Goal: Task Accomplishment & Management: Manage account settings

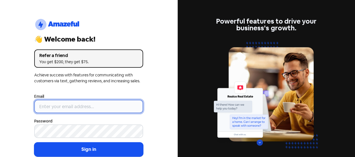
click at [69, 102] on input "email" at bounding box center [88, 105] width 109 height 13
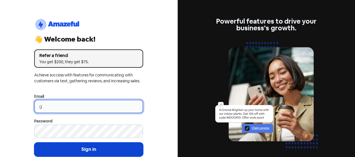
type input "[EMAIL_ADDRESS][DOMAIN_NAME]"
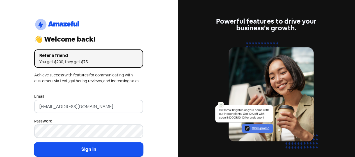
click at [65, 124] on div "Password" at bounding box center [88, 127] width 109 height 20
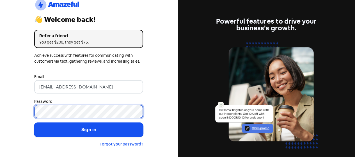
scroll to position [27, 0]
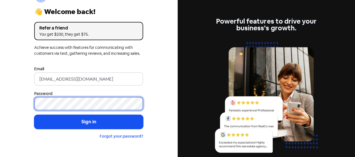
click at [34, 115] on button "Sign in" at bounding box center [88, 122] width 109 height 14
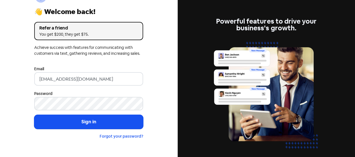
click at [11, 71] on div "logo-amazeful_Logo 👋 Welcome back! Refer a friend You get $200, they get $75. A…" at bounding box center [88, 78] width 177 height 157
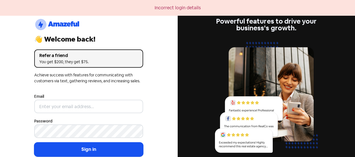
type input "[EMAIL_ADDRESS][DOMAIN_NAME]"
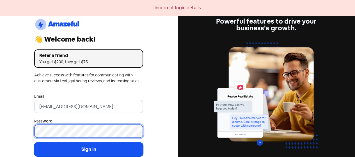
click at [34, 142] on button "Sign in" at bounding box center [88, 149] width 109 height 14
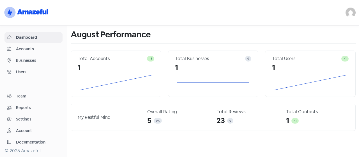
click at [350, 11] on img at bounding box center [350, 13] width 10 height 10
click at [321, 91] on icon at bounding box center [310, 82] width 77 height 19
click at [26, 48] on span "Accounts" at bounding box center [38, 49] width 44 height 6
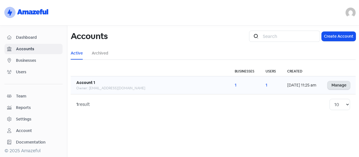
click at [332, 84] on link "Manage" at bounding box center [338, 85] width 22 height 8
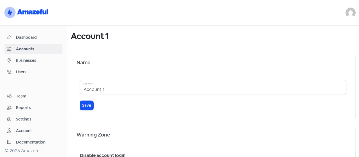
click at [111, 87] on input "Account 1" at bounding box center [213, 87] width 266 height 14
drag, startPoint x: 111, startPoint y: 87, endPoint x: 66, endPoint y: 82, distance: 45.7
click at [66, 82] on div "Dashboard Accounts Businesses Users Team Reports Settings Account Documentation…" at bounding box center [179, 91] width 359 height 131
type input "My Restful Mind"
click at [84, 99] on div "My Restful Mind Name* Save" at bounding box center [213, 95] width 266 height 30
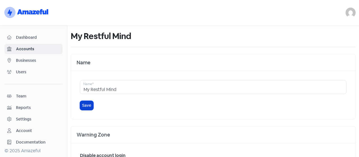
click at [82, 105] on button "Save" at bounding box center [86, 105] width 13 height 9
click at [84, 108] on button "Save" at bounding box center [86, 105] width 13 height 9
click at [354, 13] on img at bounding box center [350, 13] width 10 height 10
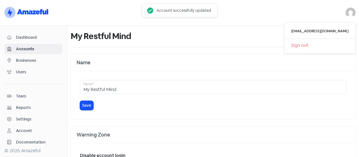
click at [202, 55] on div "Name" at bounding box center [213, 62] width 284 height 17
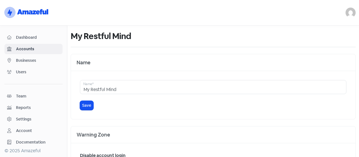
click at [33, 35] on span "Dashboard" at bounding box center [38, 37] width 44 height 6
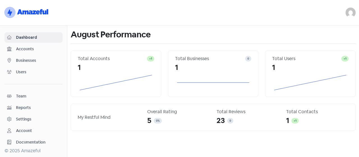
click at [37, 60] on span "Businesses" at bounding box center [38, 60] width 44 height 6
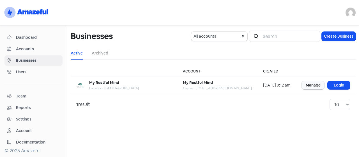
click at [31, 35] on span "Dashboard" at bounding box center [38, 37] width 44 height 6
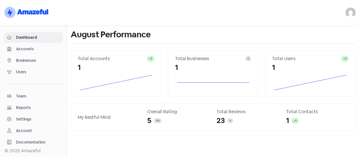
click at [24, 46] on span "Accounts" at bounding box center [38, 49] width 44 height 6
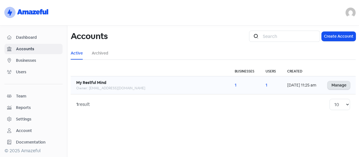
click at [341, 85] on link "Manage" at bounding box center [338, 85] width 22 height 8
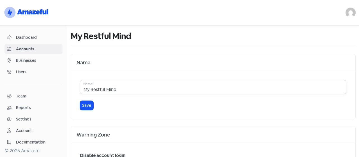
drag, startPoint x: 122, startPoint y: 83, endPoint x: 37, endPoint y: 70, distance: 86.4
click at [37, 70] on div "Dashboard Accounts Businesses Users Team Reports Settings Account Documentation…" at bounding box center [179, 91] width 359 height 131
type input "="
type input "[PERSON_NAME]"
click at [88, 111] on div "Hassan Moeen Name* Save" at bounding box center [213, 95] width 284 height 48
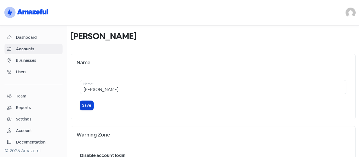
click at [84, 103] on button "Save" at bounding box center [86, 105] width 13 height 9
click at [23, 62] on span "Businesses" at bounding box center [38, 60] width 44 height 6
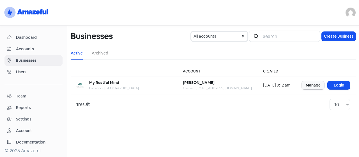
click at [235, 37] on select "All accounts Hassan Moeen" at bounding box center [219, 36] width 56 height 9
click at [270, 52] on ul "Active Archived" at bounding box center [213, 53] width 285 height 13
click at [315, 87] on link "Manage" at bounding box center [313, 85] width 22 height 8
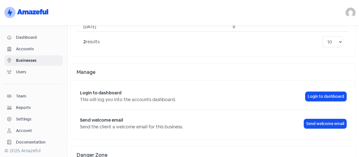
scroll to position [426, 0]
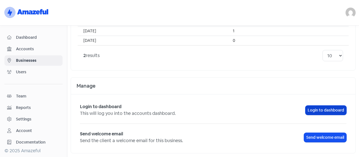
click at [317, 106] on link "Login to dashboard" at bounding box center [325, 109] width 41 height 9
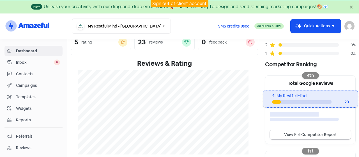
scroll to position [75, 0]
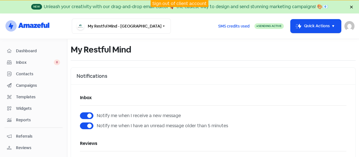
click at [22, 74] on span "Contacts" at bounding box center [38, 74] width 44 height 6
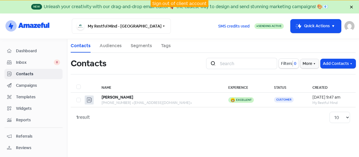
click at [350, 6] on div "Sign out of client account" at bounding box center [179, 3] width 359 height 7
click at [349, 7] on icon at bounding box center [350, 6] width 3 height 3
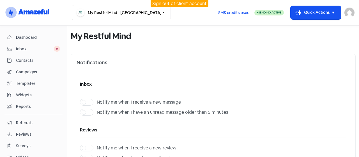
click at [180, 4] on link "Sign out of client account" at bounding box center [179, 4] width 54 height 6
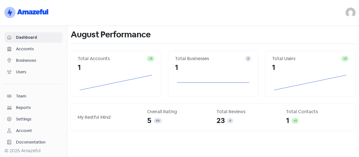
click at [29, 49] on span "Accounts" at bounding box center [38, 49] width 44 height 6
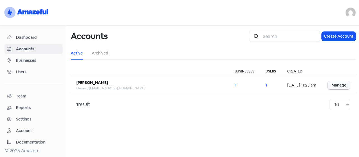
click at [23, 62] on span "Businesses" at bounding box center [38, 60] width 44 height 6
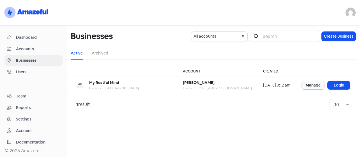
click at [25, 72] on span "Users" at bounding box center [38, 72] width 44 height 6
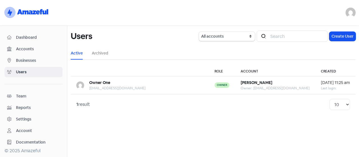
click at [32, 50] on span "Accounts" at bounding box center [38, 49] width 44 height 6
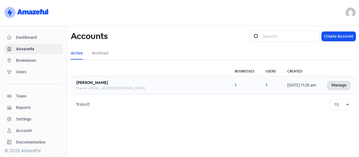
click at [340, 83] on link "Manage" at bounding box center [338, 85] width 22 height 8
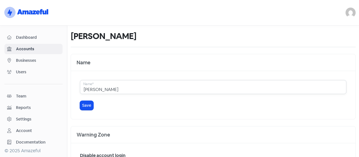
drag, startPoint x: 140, startPoint y: 85, endPoint x: 59, endPoint y: 70, distance: 82.0
click at [59, 70] on div "Dashboard Accounts Businesses Users Team Reports Settings Account Documentation…" at bounding box center [179, 91] width 359 height 131
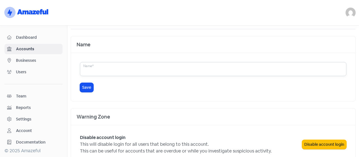
type input "N"
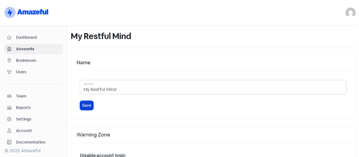
type input "My Restful Mind"
click at [85, 105] on button "Save" at bounding box center [86, 105] width 13 height 9
click at [12, 67] on link "Users" at bounding box center [33, 72] width 58 height 10
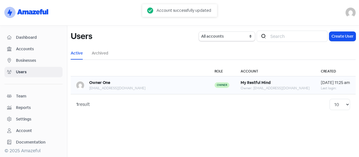
drag, startPoint x: 303, startPoint y: 92, endPoint x: 314, endPoint y: 91, distance: 11.1
click at [303, 92] on td "My Restful Mind Owner: owner@test.email.com" at bounding box center [275, 85] width 80 height 18
click at [321, 86] on div "Last login:" at bounding box center [335, 87] width 29 height 5
click at [99, 83] on b "Owner One" at bounding box center [99, 82] width 21 height 5
click at [344, 87] on div "Last login:" at bounding box center [335, 87] width 29 height 5
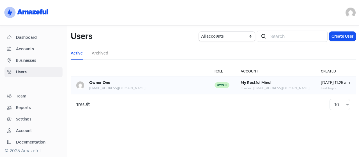
click at [322, 86] on div "Last login:" at bounding box center [335, 87] width 29 height 5
click at [94, 83] on b "Owner One" at bounding box center [99, 82] width 21 height 5
click at [28, 94] on span "Team" at bounding box center [38, 96] width 44 height 6
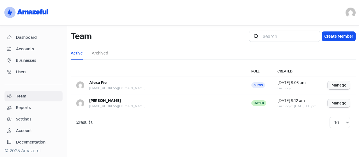
click at [43, 106] on span "Reports" at bounding box center [38, 108] width 44 height 6
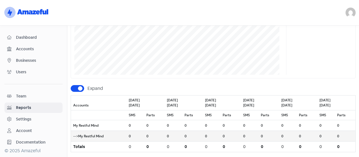
scroll to position [117, 0]
click at [29, 119] on div "Settings" at bounding box center [23, 119] width 15 height 6
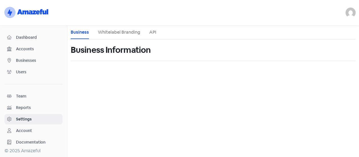
click at [125, 34] on link "Whitelabel Branding" at bounding box center [119, 32] width 42 height 7
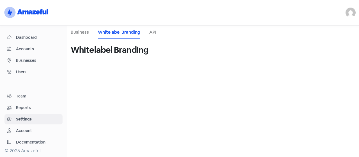
click at [124, 43] on h1 "Whitelabel Branding" at bounding box center [110, 50] width 78 height 18
click at [121, 56] on h1 "Whitelabel Branding" at bounding box center [110, 50] width 78 height 18
click at [149, 32] on ul "Business Whitelabel Branding API" at bounding box center [213, 33] width 285 height 14
click at [152, 37] on li "API" at bounding box center [152, 32] width 7 height 13
click at [152, 33] on link "API" at bounding box center [152, 32] width 7 height 7
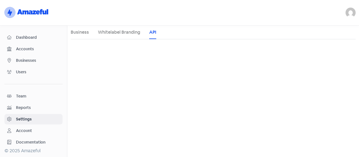
click at [80, 30] on link "Business" at bounding box center [80, 32] width 18 height 7
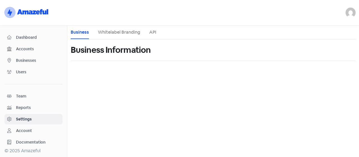
click at [124, 59] on div "Business Information" at bounding box center [213, 49] width 285 height 21
click at [147, 47] on h1 "Business Information" at bounding box center [111, 50] width 80 height 18
click at [211, 59] on div "Business Information" at bounding box center [213, 49] width 285 height 21
click at [29, 133] on link "Account" at bounding box center [33, 130] width 58 height 10
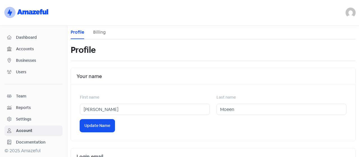
click at [95, 30] on link "Billing" at bounding box center [99, 32] width 13 height 7
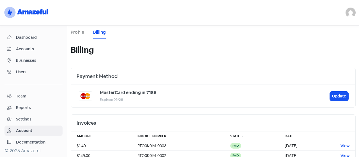
click at [33, 116] on div "Settings" at bounding box center [33, 119] width 53 height 6
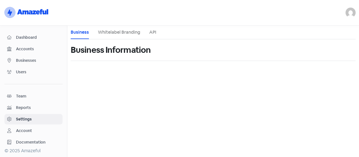
click at [38, 105] on span "Reports" at bounding box center [38, 108] width 44 height 6
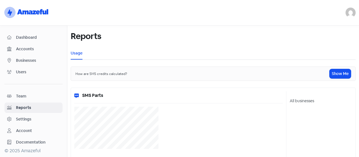
click at [33, 95] on span "Team" at bounding box center [38, 96] width 44 height 6
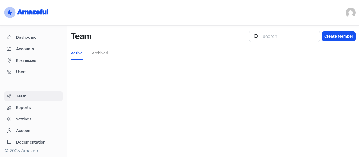
click at [33, 95] on span "Team" at bounding box center [38, 96] width 44 height 6
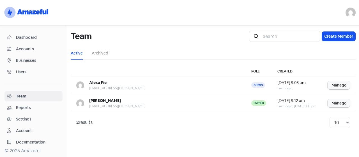
click at [26, 57] on span "Businesses" at bounding box center [38, 60] width 44 height 6
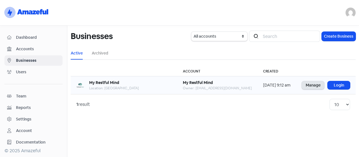
click at [313, 84] on link "Manage" at bounding box center [313, 85] width 22 height 8
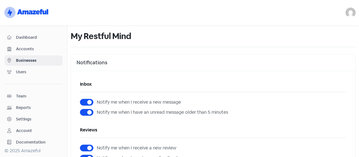
click at [353, 13] on img at bounding box center [350, 13] width 10 height 10
click at [235, 29] on div "My Restful Mind" at bounding box center [210, 36] width 278 height 18
click at [31, 40] on div "Dashboard" at bounding box center [33, 37] width 53 height 6
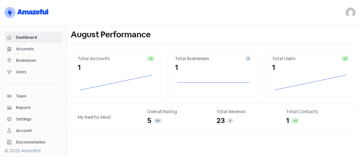
click at [161, 123] on span "0 %" at bounding box center [158, 120] width 8 height 7
click at [125, 117] on div "My Restful Mind" at bounding box center [109, 117] width 63 height 7
click at [259, 121] on div "23 0" at bounding box center [247, 120] width 63 height 11
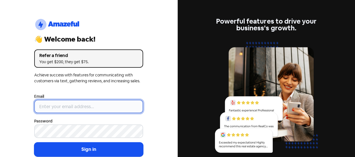
click at [41, 103] on input "email" at bounding box center [88, 105] width 109 height 13
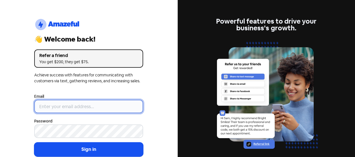
type input "[EMAIL_ADDRESS][DOMAIN_NAME]"
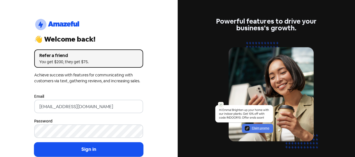
click at [34, 142] on button "Sign in" at bounding box center [88, 149] width 109 height 14
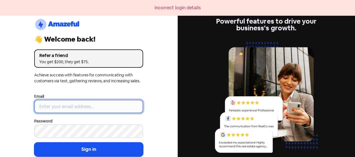
click at [61, 103] on input "email" at bounding box center [88, 105] width 109 height 13
type input "[EMAIL_ADDRESS][DOMAIN_NAME]"
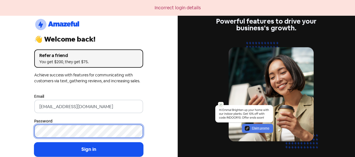
click at [34, 142] on button "Sign in" at bounding box center [88, 149] width 109 height 14
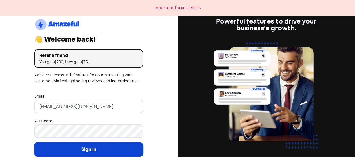
click at [62, 149] on button "Sign in" at bounding box center [88, 149] width 109 height 14
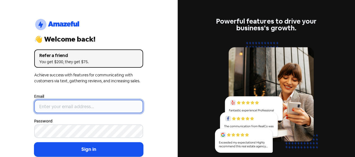
click at [95, 108] on input "email" at bounding box center [88, 105] width 109 height 13
type input "[EMAIL_ADDRESS][DOMAIN_NAME]"
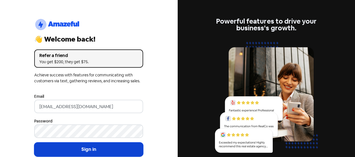
click at [56, 147] on button "Sign in" at bounding box center [88, 149] width 109 height 14
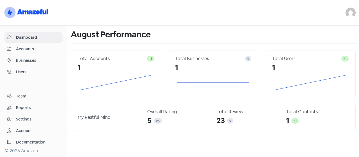
click at [321, 13] on div "[EMAIL_ADDRESS][DOMAIN_NAME] Sign out" at bounding box center [212, 13] width 291 height 10
click at [30, 48] on span "Accounts" at bounding box center [38, 49] width 44 height 6
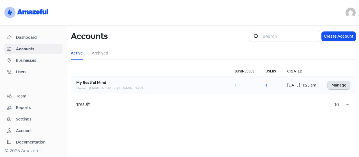
click at [332, 85] on link "Manage" at bounding box center [338, 85] width 22 height 8
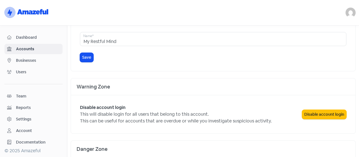
scroll to position [92, 0]
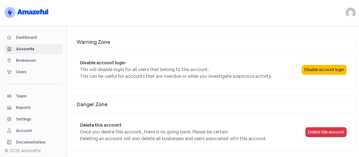
click at [24, 39] on span "Dashboard" at bounding box center [38, 37] width 44 height 6
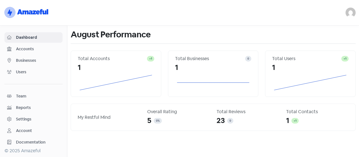
click at [37, 48] on span "Accounts" at bounding box center [38, 49] width 44 height 6
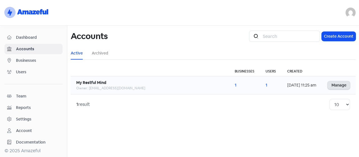
click at [341, 84] on link "Manage" at bounding box center [338, 85] width 22 height 8
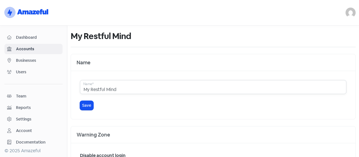
click at [204, 80] on input "My Restful Mind" at bounding box center [213, 87] width 266 height 14
click at [24, 71] on span "Users" at bounding box center [38, 72] width 44 height 6
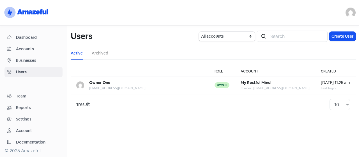
click at [31, 59] on span "Businesses" at bounding box center [38, 60] width 44 height 6
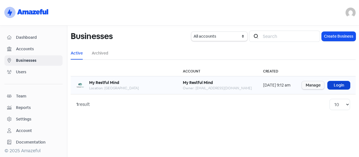
click at [336, 86] on link "Login" at bounding box center [338, 85] width 22 height 8
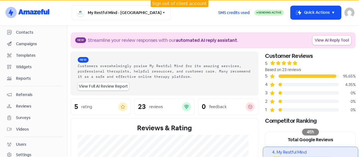
scroll to position [53, 0]
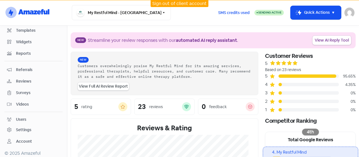
click at [29, 117] on div "Users" at bounding box center [33, 119] width 53 height 6
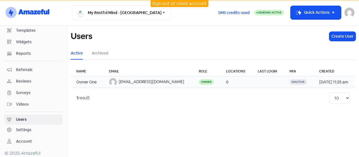
click at [138, 84] on td "[EMAIL_ADDRESS][DOMAIN_NAME]" at bounding box center [148, 81] width 90 height 11
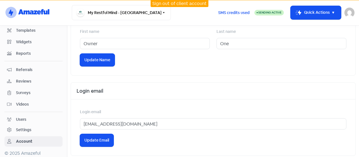
scroll to position [196, 0]
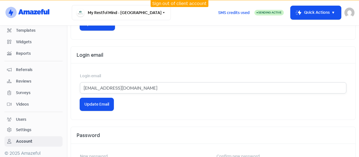
drag, startPoint x: 138, startPoint y: 87, endPoint x: 75, endPoint y: 84, distance: 63.2
click at [75, 84] on div "Login email [EMAIL_ADDRESS][DOMAIN_NAME] Icon For Loading Update Email" at bounding box center [213, 91] width 284 height 56
type input "\"
type input "[EMAIL_ADDRESS][DOMAIN_NAME]"
click at [99, 102] on span "Update Email" at bounding box center [96, 104] width 25 height 6
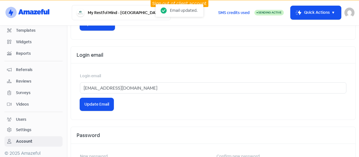
click at [196, 1] on link "Sign out of client account" at bounding box center [179, 4] width 54 height 6
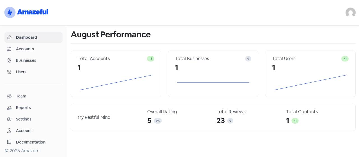
click at [22, 48] on span "Accounts" at bounding box center [38, 49] width 44 height 6
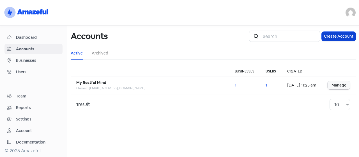
click at [330, 34] on button "Create Account" at bounding box center [338, 36] width 34 height 9
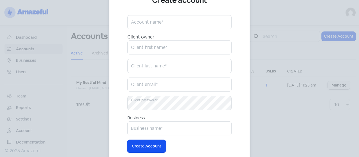
scroll to position [45, 0]
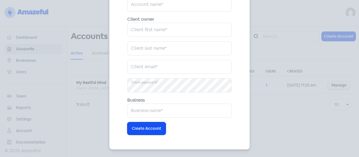
click at [326, 131] on div "Create account Account name* Client owner Client first name* Client last name* …" at bounding box center [179, 78] width 359 height 157
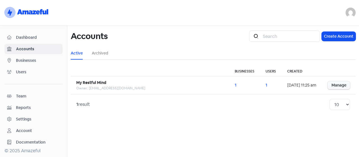
click at [23, 64] on link "Businesses" at bounding box center [33, 60] width 58 height 10
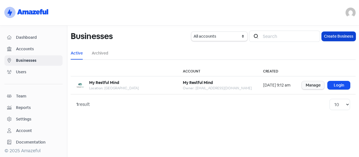
click at [330, 34] on button "Create Business" at bounding box center [338, 36] width 34 height 9
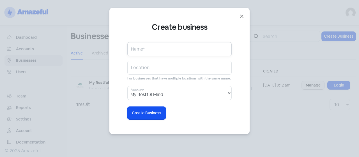
click at [155, 53] on input "text" at bounding box center [179, 49] width 104 height 14
click at [168, 88] on select "My Restful Mind" at bounding box center [179, 93] width 104 height 14
click at [197, 109] on div "Create business Name* Location For businesses that have multiple locations with…" at bounding box center [179, 70] width 104 height 97
click at [246, 16] on div "Create business Name* Location For businesses that have multiple locations with…" at bounding box center [179, 71] width 140 height 126
click at [243, 17] on icon "button" at bounding box center [241, 16] width 7 height 7
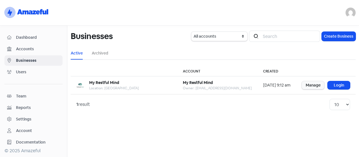
click at [32, 46] on span "Accounts" at bounding box center [38, 49] width 44 height 6
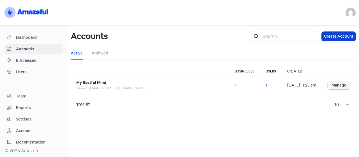
click at [335, 32] on button "Create Account" at bounding box center [338, 36] width 34 height 9
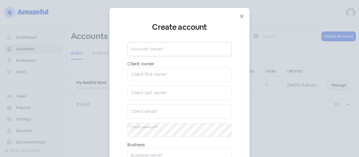
click at [138, 46] on input "text" at bounding box center [179, 49] width 104 height 14
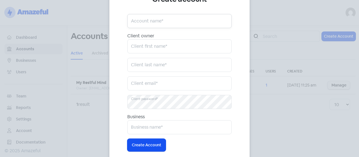
scroll to position [45, 0]
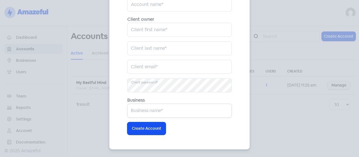
click at [152, 109] on input "text" at bounding box center [179, 110] width 104 height 14
click at [295, 99] on div "Create account Account name* Client owner Client first name* Client last name* …" at bounding box center [179, 78] width 359 height 157
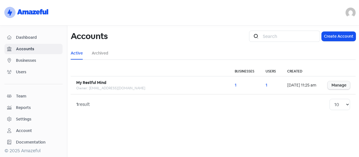
click at [28, 58] on span "Businesses" at bounding box center [38, 60] width 44 height 6
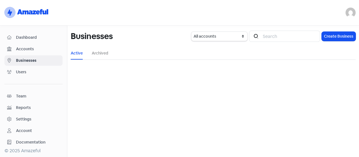
click at [23, 67] on link "Users" at bounding box center [33, 72] width 58 height 10
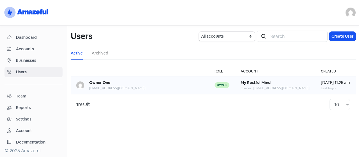
click at [125, 84] on div "Owner One" at bounding box center [117, 83] width 56 height 6
click at [110, 59] on ul "Active Archived" at bounding box center [213, 53] width 285 height 13
click at [108, 54] on link "Archived" at bounding box center [100, 53] width 17 height 6
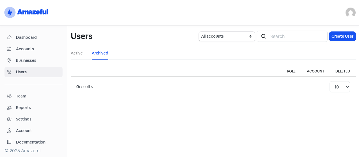
click at [83, 54] on ul "Active Archived" at bounding box center [213, 53] width 285 height 13
click at [82, 55] on link "Active" at bounding box center [77, 53] width 12 height 6
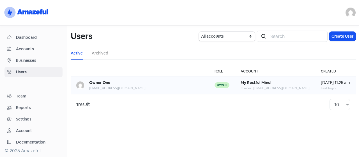
click at [270, 82] on b "My Restful Mind" at bounding box center [255, 82] width 30 height 5
click at [321, 88] on div "Last login:" at bounding box center [335, 87] width 29 height 5
click at [159, 82] on div "Owner One myrestfulmind@gmail.com" at bounding box center [139, 85] width 127 height 11
click at [19, 61] on span "Businesses" at bounding box center [38, 60] width 44 height 6
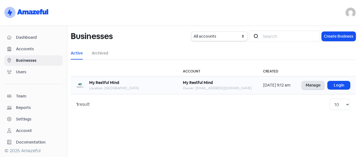
click at [314, 86] on link "Manage" at bounding box center [313, 85] width 22 height 8
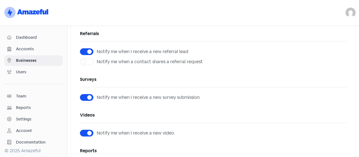
scroll to position [112, 0]
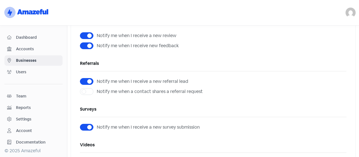
click at [355, 15] on div "galaxyqureshi@gmail.com Sign out" at bounding box center [212, 13] width 291 height 10
click at [349, 15] on img at bounding box center [350, 13] width 10 height 10
click at [326, 65] on h5 "Referrals" at bounding box center [213, 63] width 266 height 8
click at [36, 130] on div "Account" at bounding box center [33, 130] width 53 height 6
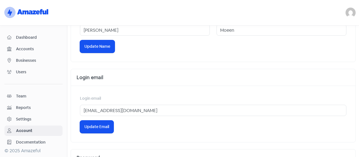
scroll to position [84, 0]
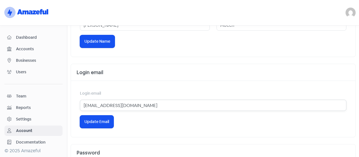
drag, startPoint x: 153, startPoint y: 103, endPoint x: 75, endPoint y: 107, distance: 78.3
click at [75, 107] on div "Login email galaxyqureshi@gmail.com Icon For Loading Update Email" at bounding box center [213, 109] width 284 height 56
click at [148, 83] on div "Login email galaxyqureshi@gmail.com Icon For Loading Update Email" at bounding box center [213, 109] width 284 height 56
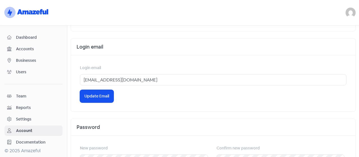
scroll to position [150, 0]
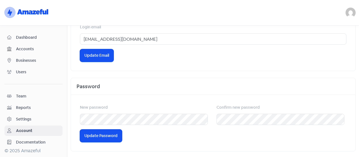
click at [27, 119] on div "Settings" at bounding box center [23, 119] width 15 height 6
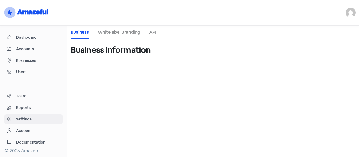
click at [120, 28] on li "Whitelabel Branding" at bounding box center [119, 32] width 42 height 13
click at [113, 33] on link "Whitelabel Branding" at bounding box center [119, 32] width 42 height 7
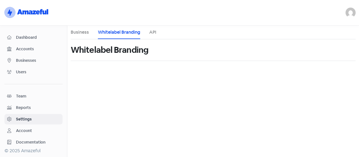
click at [155, 33] on link "API" at bounding box center [152, 32] width 7 height 7
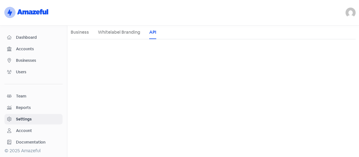
click at [36, 108] on span "Reports" at bounding box center [38, 108] width 44 height 6
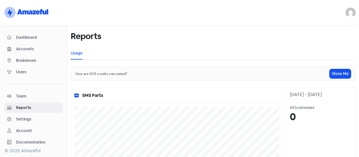
click at [18, 94] on span "Team" at bounding box center [38, 96] width 44 height 6
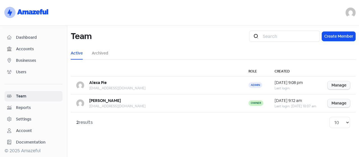
click at [18, 71] on span "Users" at bounding box center [38, 72] width 44 height 6
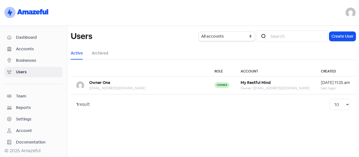
click at [24, 61] on span "Businesses" at bounding box center [38, 60] width 44 height 6
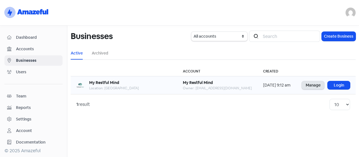
click at [313, 86] on link "Manage" at bounding box center [313, 85] width 22 height 8
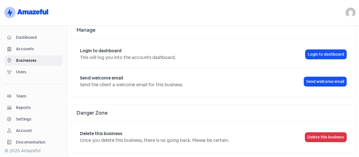
scroll to position [482, 0]
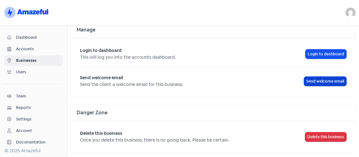
click at [321, 79] on span "Send welcome email" at bounding box center [325, 81] width 38 height 6
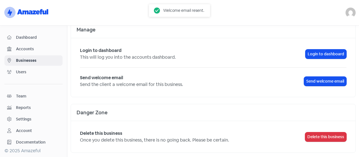
click at [289, 65] on div "Login to dashboard This will log you into the accounts dashboard. Login to dash…" at bounding box center [213, 67] width 284 height 59
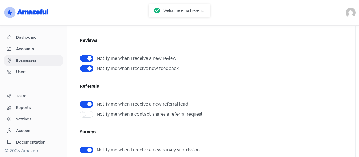
scroll to position [0, 0]
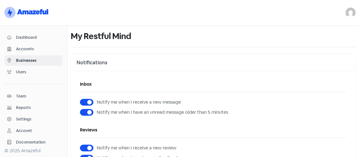
click at [43, 70] on span "Users" at bounding box center [38, 72] width 44 height 6
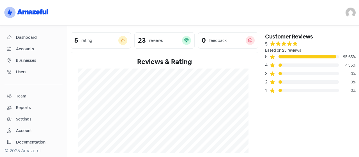
click at [18, 69] on div "Users" at bounding box center [33, 72] width 53 height 6
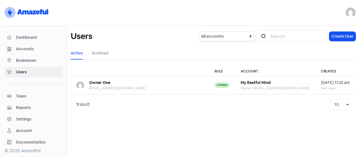
click at [13, 55] on link "Businesses" at bounding box center [33, 60] width 58 height 10
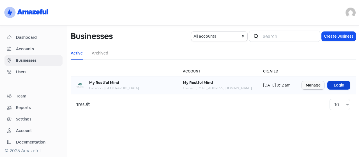
click at [332, 84] on link "Login" at bounding box center [338, 85] width 22 height 8
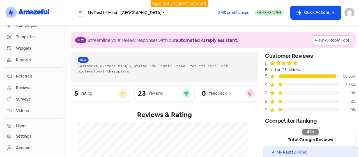
scroll to position [53, 0]
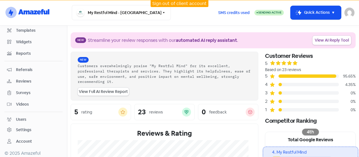
click at [18, 116] on div "Users" at bounding box center [21, 119] width 10 height 6
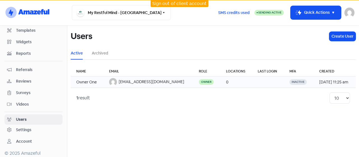
click at [258, 85] on td at bounding box center [268, 81] width 32 height 11
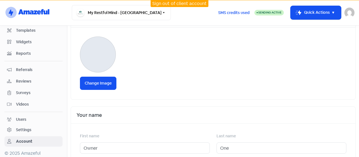
scroll to position [84, 0]
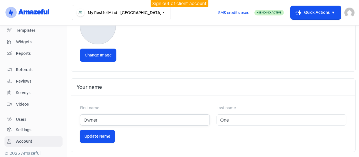
drag, startPoint x: 73, startPoint y: 112, endPoint x: 38, endPoint y: 103, distance: 35.6
click at [38, 103] on div "Dashboard Inbox 0 Contacts Campaigns Templates Widgets Reports Referrals Review…" at bounding box center [179, 91] width 359 height 131
type input "Sid"
click at [233, 117] on input "One" at bounding box center [281, 119] width 130 height 11
type input "O"
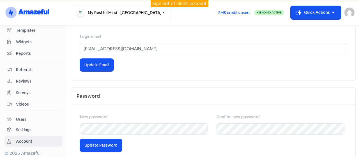
scroll to position [245, 0]
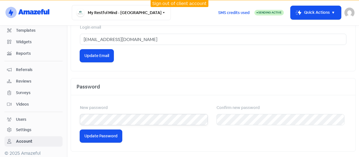
click at [38, 104] on div "Dashboard Inbox 0 Contacts Campaigns Templates Widgets Reports Referrals Review…" at bounding box center [179, 91] width 359 height 131
click at [145, 99] on div "New password Confirm new password Icon For Loading Update Password" at bounding box center [213, 123] width 284 height 56
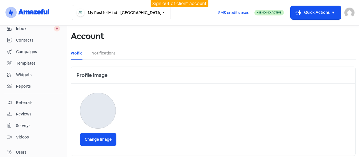
scroll to position [0, 0]
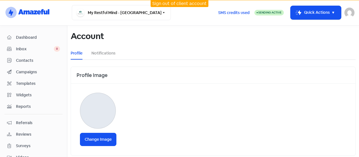
click at [27, 48] on span "Inbox" at bounding box center [35, 49] width 38 height 6
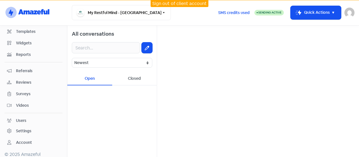
scroll to position [53, 0]
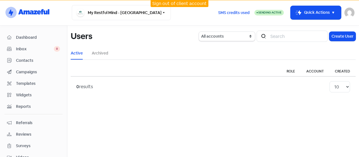
click at [182, 1] on link "Sign out of client account" at bounding box center [179, 4] width 54 height 6
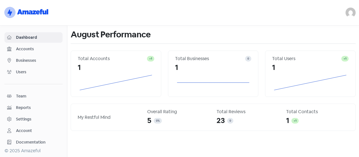
click at [23, 73] on span "Users" at bounding box center [38, 72] width 44 height 6
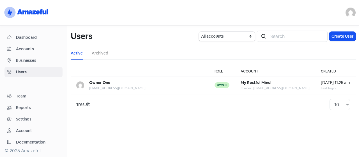
click at [28, 58] on span "Businesses" at bounding box center [38, 60] width 44 height 6
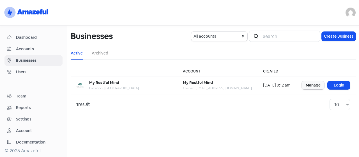
click at [25, 70] on span "Users" at bounding box center [38, 72] width 44 height 6
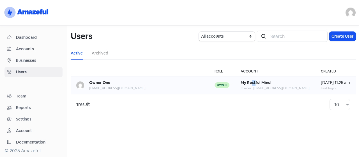
click at [256, 83] on b "My Restful Mind" at bounding box center [255, 82] width 30 height 5
click at [163, 74] on th at bounding box center [140, 71] width 138 height 10
click at [29, 61] on span "Businesses" at bounding box center [38, 60] width 44 height 6
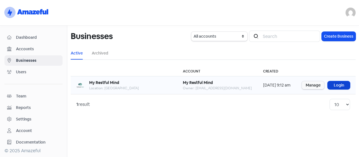
click at [341, 89] on link "Login" at bounding box center [338, 85] width 22 height 8
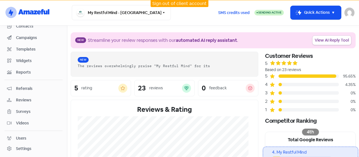
scroll to position [53, 0]
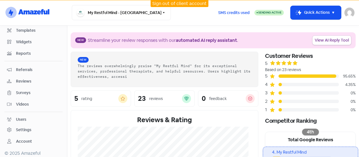
click at [19, 116] on div "Users" at bounding box center [21, 119] width 10 height 6
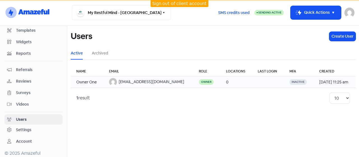
click at [166, 84] on td "myrestfulmind@gmail.com" at bounding box center [148, 81] width 90 height 11
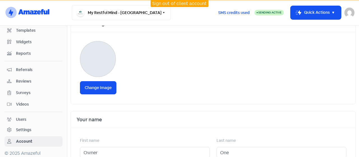
scroll to position [84, 0]
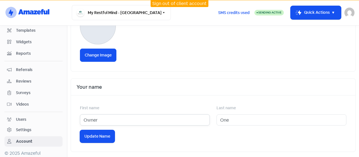
click at [108, 121] on input "Owner" at bounding box center [145, 119] width 130 height 11
type input "O"
type input "Sid"
click at [248, 120] on input "One" at bounding box center [281, 119] width 130 height 11
type input "O"
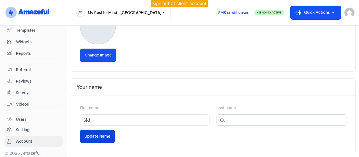
type input "Q."
click at [93, 130] on button "Icon For Loading Update Name" at bounding box center [97, 136] width 35 height 13
click at [161, 1] on link "Sign out of client account" at bounding box center [179, 4] width 54 height 6
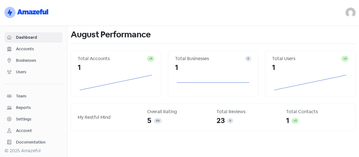
click at [17, 69] on span "Users" at bounding box center [38, 72] width 44 height 6
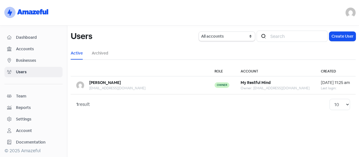
click at [37, 40] on span "Dashboard" at bounding box center [38, 37] width 44 height 6
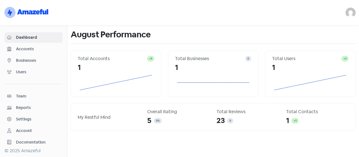
click at [21, 61] on span "Businesses" at bounding box center [38, 60] width 44 height 6
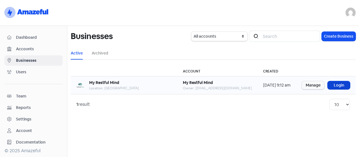
click at [333, 82] on link "Login" at bounding box center [338, 85] width 22 height 8
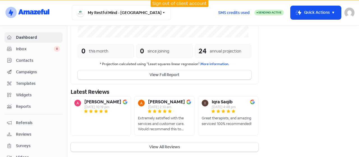
scroll to position [53, 0]
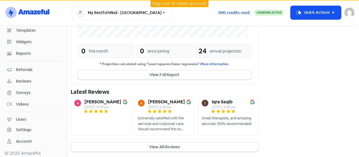
click at [18, 128] on div "Settings" at bounding box center [23, 130] width 15 height 6
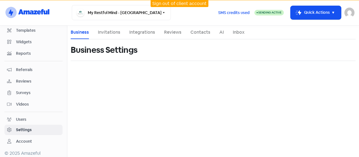
click at [131, 33] on link "Integrations" at bounding box center [142, 32] width 26 height 7
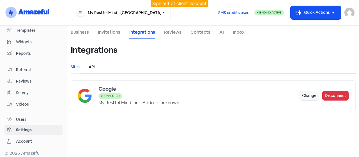
click at [93, 69] on link "API" at bounding box center [92, 67] width 6 height 6
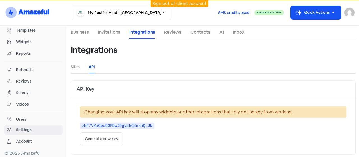
scroll to position [28, 0]
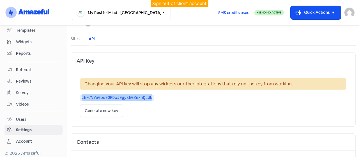
drag, startPoint x: 146, startPoint y: 98, endPoint x: 70, endPoint y: 100, distance: 75.7
copy kbd "zNF7VYaGpu9OPDwJ9gyshGZnxmQLUN"
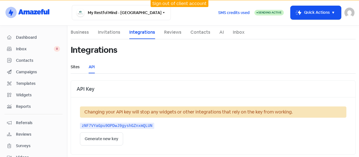
click at [74, 66] on link "Sites" at bounding box center [75, 67] width 9 height 6
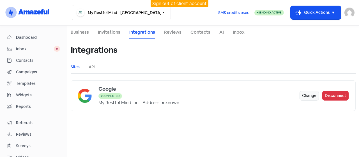
click at [85, 70] on ul "Sites API" at bounding box center [213, 67] width 285 height 13
click at [89, 69] on link "API" at bounding box center [92, 67] width 6 height 6
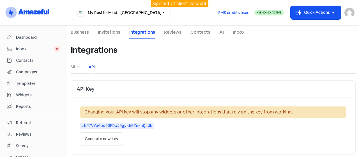
click at [120, 81] on div "API Key" at bounding box center [213, 88] width 284 height 17
click at [164, 3] on link "Sign out of client account" at bounding box center [179, 4] width 54 height 6
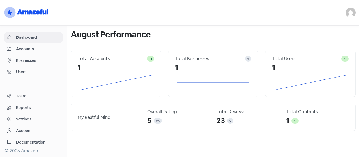
click at [349, 12] on img at bounding box center [350, 13] width 10 height 10
click at [312, 46] on link "Sign out" at bounding box center [319, 45] width 71 height 9
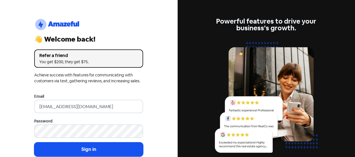
click at [55, 109] on input "[EMAIL_ADDRESS][DOMAIN_NAME]" at bounding box center [88, 105] width 109 height 13
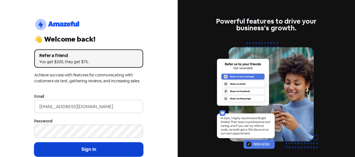
type input "[EMAIL_ADDRESS][DOMAIN_NAME]"
click at [104, 153] on button "Sign in" at bounding box center [88, 149] width 109 height 14
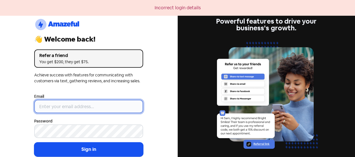
type input "[EMAIL_ADDRESS][DOMAIN_NAME]"
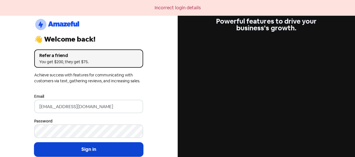
click at [74, 149] on button "Sign in" at bounding box center [88, 149] width 109 height 14
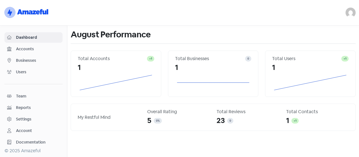
click at [25, 129] on div "Account" at bounding box center [24, 131] width 16 height 6
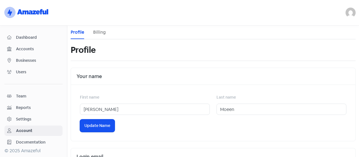
click at [27, 116] on div "Settings" at bounding box center [23, 119] width 15 height 6
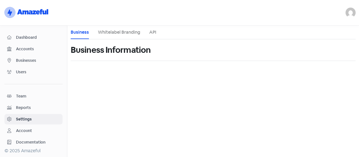
click at [155, 33] on link "API" at bounding box center [152, 32] width 7 height 7
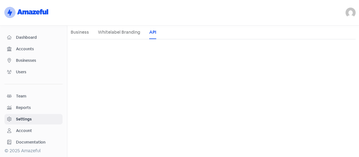
click at [20, 50] on span "Accounts" at bounding box center [38, 49] width 44 height 6
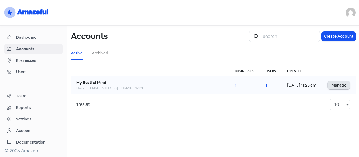
click at [340, 82] on link "Manage" at bounding box center [338, 85] width 22 height 8
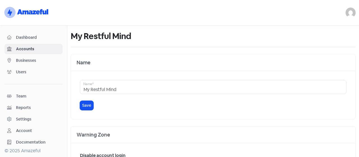
click at [23, 62] on span "Businesses" at bounding box center [38, 60] width 44 height 6
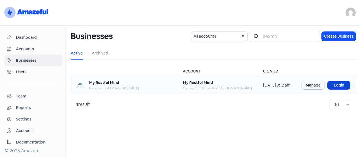
click at [334, 82] on link "Login" at bounding box center [338, 85] width 22 height 8
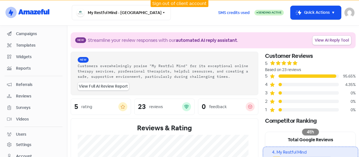
scroll to position [53, 0]
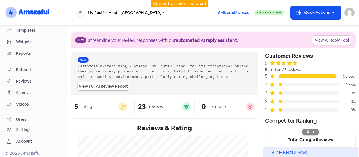
click at [24, 127] on div "Settings" at bounding box center [23, 130] width 15 height 6
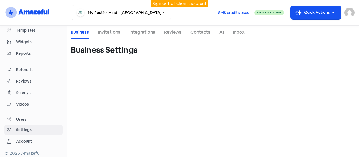
click at [142, 31] on link "Integrations" at bounding box center [142, 32] width 26 height 7
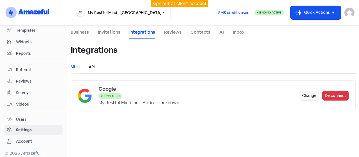
click at [90, 66] on link "API" at bounding box center [92, 67] width 6 height 6
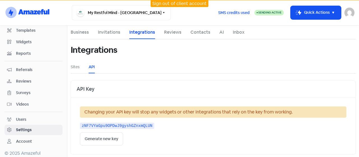
click at [103, 138] on button "Generate new key" at bounding box center [101, 138] width 43 height 13
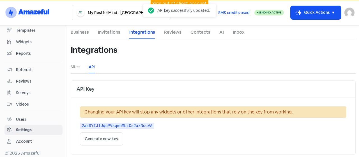
click at [113, 125] on kbd "2azSYIJlUquPVsqwhMbiCs2axNccVA" at bounding box center [117, 125] width 74 height 6
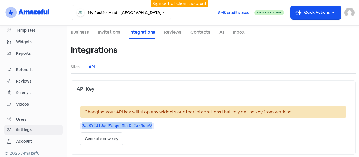
drag, startPoint x: 146, startPoint y: 124, endPoint x: 75, endPoint y: 123, distance: 70.9
click at [71, 124] on div "Changing your API key will stop any widgets or other integrations that rely on …" at bounding box center [213, 125] width 284 height 57
copy kbd "2azSYIJlUquPVsqwhMbiCs2axNccVA"
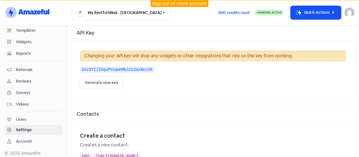
click at [189, 5] on link "Sign out of client account" at bounding box center [179, 4] width 54 height 6
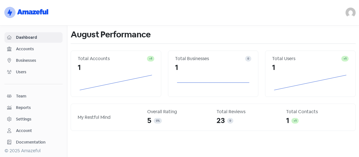
click at [34, 128] on div "Account" at bounding box center [33, 130] width 53 height 6
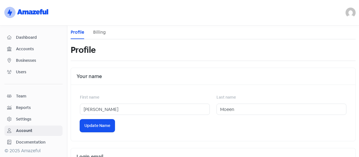
click at [31, 116] on div "Settings" at bounding box center [23, 119] width 15 height 6
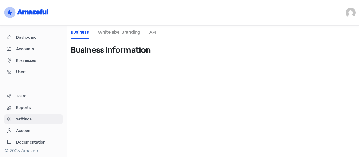
click at [154, 34] on link "API" at bounding box center [152, 32] width 7 height 7
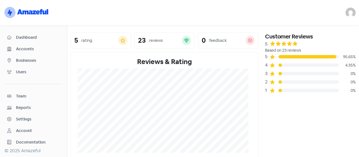
click at [357, 20] on nav "logo-amazeful_Logo galaxyqureshi@gmail.com Sign out" at bounding box center [179, 13] width 359 height 26
click at [349, 13] on img at bounding box center [350, 13] width 10 height 10
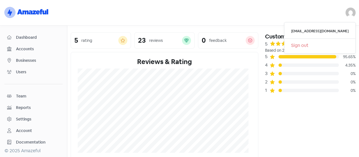
click at [13, 127] on div "Account" at bounding box center [33, 130] width 53 height 6
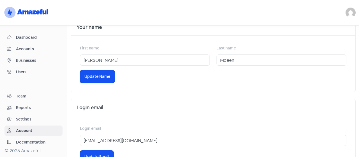
scroll to position [84, 0]
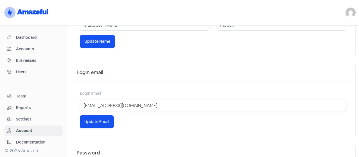
drag, startPoint x: 149, startPoint y: 105, endPoint x: 93, endPoint y: 94, distance: 57.1
click at [93, 94] on div "Login email galaxyqureshi@gmail.com" at bounding box center [213, 100] width 266 height 21
click at [139, 78] on div "Login email" at bounding box center [213, 72] width 284 height 17
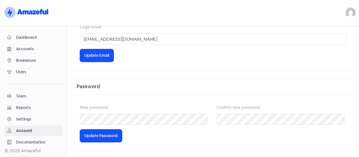
click at [23, 37] on span "Dashboard" at bounding box center [38, 37] width 44 height 6
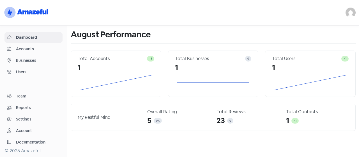
click at [21, 70] on span "Users" at bounding box center [38, 72] width 44 height 6
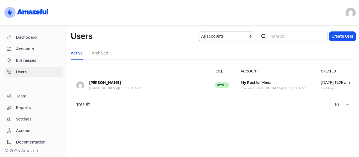
click at [27, 57] on span "Businesses" at bounding box center [38, 60] width 44 height 6
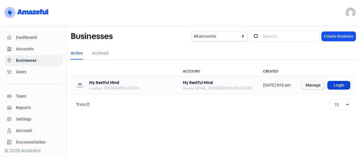
click at [342, 87] on link "Login" at bounding box center [338, 85] width 22 height 8
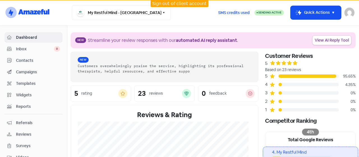
scroll to position [53, 0]
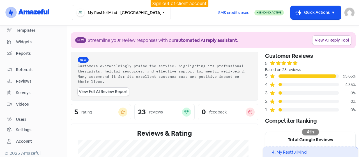
click at [20, 127] on div "Settings" at bounding box center [23, 130] width 15 height 6
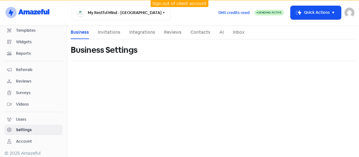
click at [108, 33] on link "Invitations" at bounding box center [109, 32] width 22 height 7
click at [130, 29] on link "Integrations" at bounding box center [142, 32] width 26 height 7
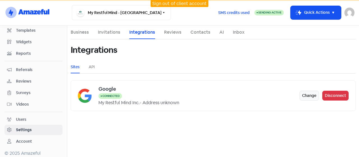
click at [109, 33] on link "Invitations" at bounding box center [109, 32] width 22 height 7
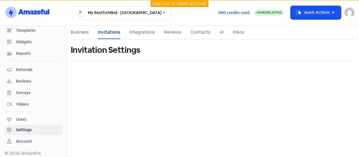
click at [82, 33] on link "Business" at bounding box center [80, 32] width 18 height 7
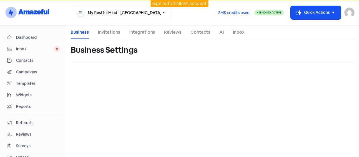
click at [166, 33] on link "Reviews" at bounding box center [172, 32] width 17 height 7
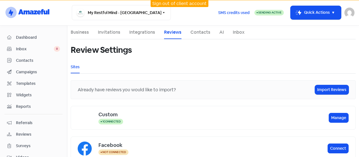
click at [142, 30] on link "Integrations" at bounding box center [142, 32] width 26 height 7
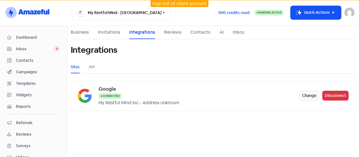
click at [101, 32] on link "Invitations" at bounding box center [109, 32] width 22 height 7
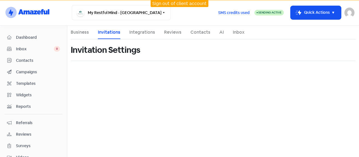
click at [74, 31] on link "Business" at bounding box center [80, 32] width 18 height 7
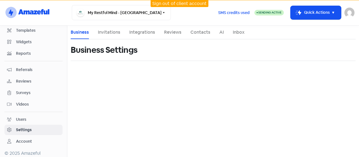
click at [31, 114] on link "Users" at bounding box center [33, 119] width 58 height 10
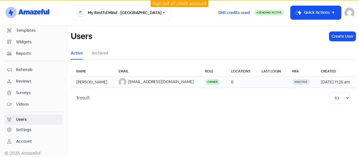
click at [315, 79] on td "26 Aug 2025, 11:25 am" at bounding box center [335, 81] width 40 height 11
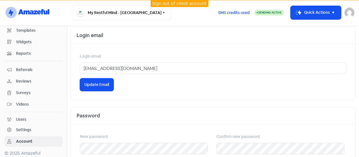
scroll to position [245, 0]
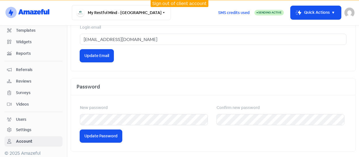
click at [129, 111] on div "New password" at bounding box center [145, 114] width 130 height 21
click at [0, 133] on div "Dashboard Inbox 0 Contacts Campaigns Templates Widgets Reports Referrals Review…" at bounding box center [179, 91] width 359 height 131
click at [92, 133] on span "Update Password" at bounding box center [100, 136] width 33 height 6
click at [350, 13] on img at bounding box center [349, 13] width 10 height 10
click at [312, 52] on link "Sign out" at bounding box center [318, 51] width 71 height 9
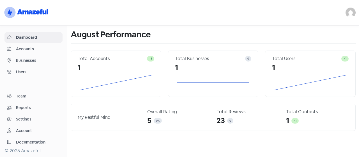
click at [349, 13] on img at bounding box center [350, 13] width 10 height 10
click at [325, 48] on link "Sign out" at bounding box center [319, 45] width 71 height 9
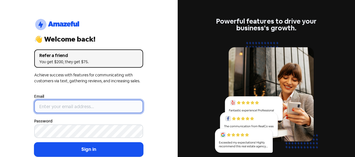
type input "[EMAIL_ADDRESS][DOMAIN_NAME]"
click at [90, 109] on input "[EMAIL_ADDRESS][DOMAIN_NAME]" at bounding box center [88, 105] width 109 height 13
drag, startPoint x: 25, startPoint y: 100, endPoint x: 54, endPoint y: 102, distance: 29.0
click at [54, 102] on input "[EMAIL_ADDRESS][DOMAIN_NAME]" at bounding box center [88, 105] width 109 height 13
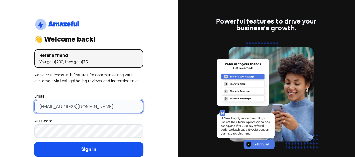
drag, startPoint x: 104, startPoint y: 106, endPoint x: 0, endPoint y: 106, distance: 104.3
click at [0, 106] on div "logo-amazeful_Logo 👋 Welcome back! Refer a friend You get $200, they get $75. A…" at bounding box center [88, 78] width 177 height 157
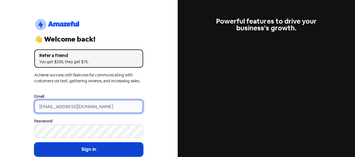
type input "myrestfulmind@gmail.com"
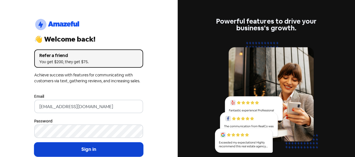
click at [43, 144] on button "Sign in" at bounding box center [88, 149] width 109 height 14
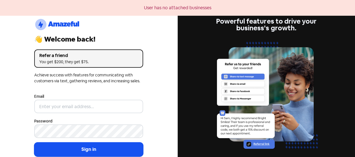
scroll to position [27, 0]
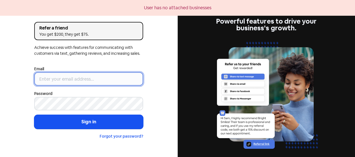
type input "[EMAIL_ADDRESS][DOMAIN_NAME]"
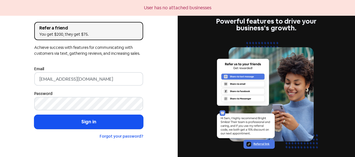
click at [69, 92] on div "Password" at bounding box center [88, 100] width 109 height 20
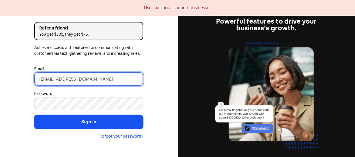
drag, startPoint x: 91, startPoint y: 80, endPoint x: 8, endPoint y: 82, distance: 82.4
click at [8, 82] on div "logo-amazeful_Logo 👋 Welcome back! Refer a friend You get $200, they get $75. A…" at bounding box center [88, 78] width 177 height 157
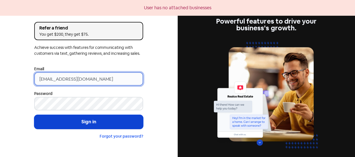
type input "myrestfulmind@gmail.com"
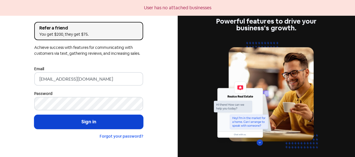
click at [98, 121] on button "Sign in" at bounding box center [88, 122] width 109 height 14
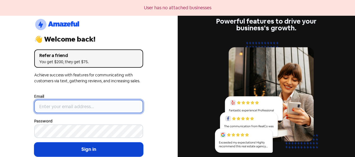
type input "[EMAIL_ADDRESS][DOMAIN_NAME]"
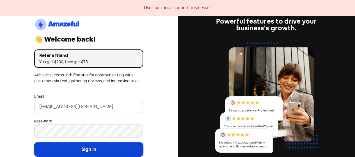
click at [78, 145] on button "Sign in" at bounding box center [88, 149] width 109 height 14
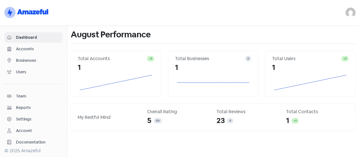
click at [21, 67] on link "Users" at bounding box center [33, 72] width 58 height 10
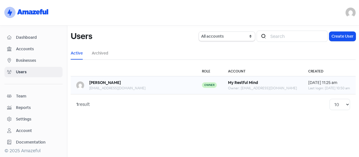
click at [111, 87] on div "myrestfulmind@gmail.com" at bounding box center [117, 87] width 56 height 5
click at [309, 78] on td "26 Aug 2025, 11:25 am Last login: 27 Aug 2025, 10:50 am" at bounding box center [328, 85] width 53 height 18
click at [28, 61] on span "Businesses" at bounding box center [38, 60] width 44 height 6
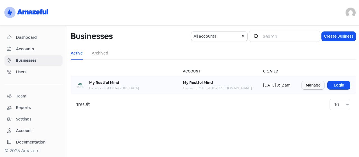
click at [114, 81] on b "My Restful Mind" at bounding box center [104, 82] width 30 height 5
click at [315, 85] on link "Manage" at bounding box center [313, 85] width 22 height 8
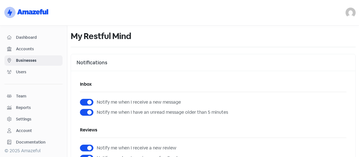
click at [25, 75] on link "Users" at bounding box center [33, 72] width 58 height 10
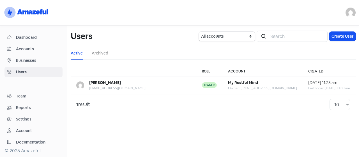
click at [26, 35] on span "Dashboard" at bounding box center [38, 37] width 44 height 6
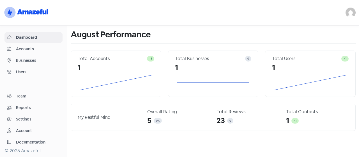
click at [18, 61] on span "Businesses" at bounding box center [38, 60] width 44 height 6
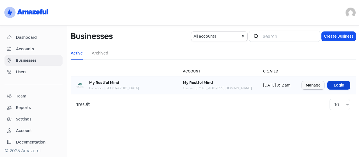
click at [331, 83] on link "Login" at bounding box center [338, 85] width 22 height 8
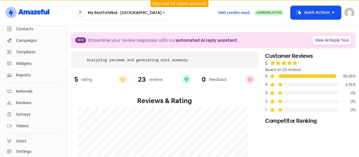
scroll to position [53, 0]
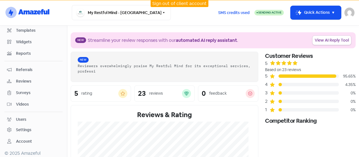
click at [24, 119] on div "Users" at bounding box center [21, 119] width 10 height 6
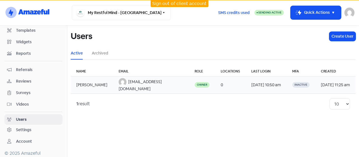
click at [132, 83] on span "myrestfulmind@gmail.com" at bounding box center [140, 85] width 43 height 12
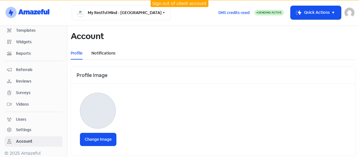
click at [99, 52] on link "Notifications" at bounding box center [103, 53] width 24 height 6
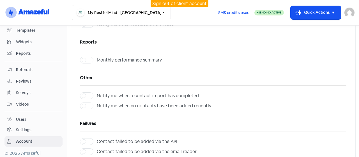
scroll to position [279, 0]
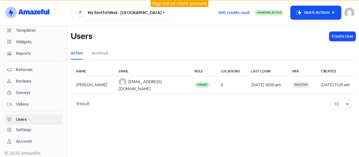
click at [187, 1] on link "Sign out of client account" at bounding box center [179, 4] width 54 height 6
